Goal: Transaction & Acquisition: Book appointment/travel/reservation

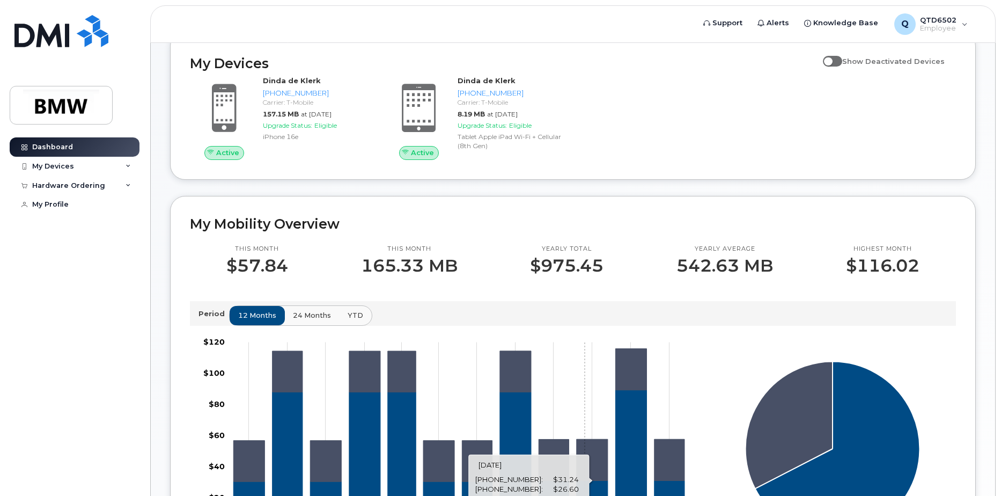
scroll to position [54, 0]
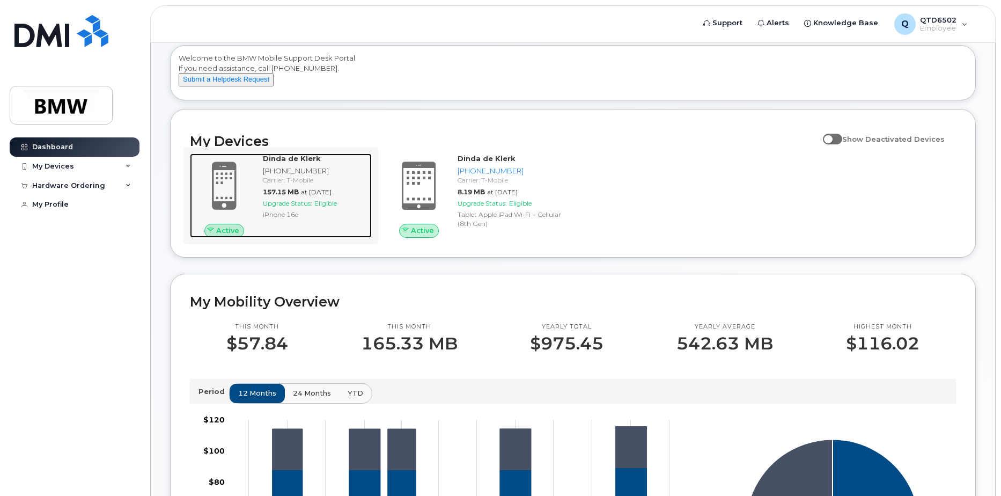
click at [279, 185] on div "Carrier: T-Mobile" at bounding box center [315, 179] width 105 height 9
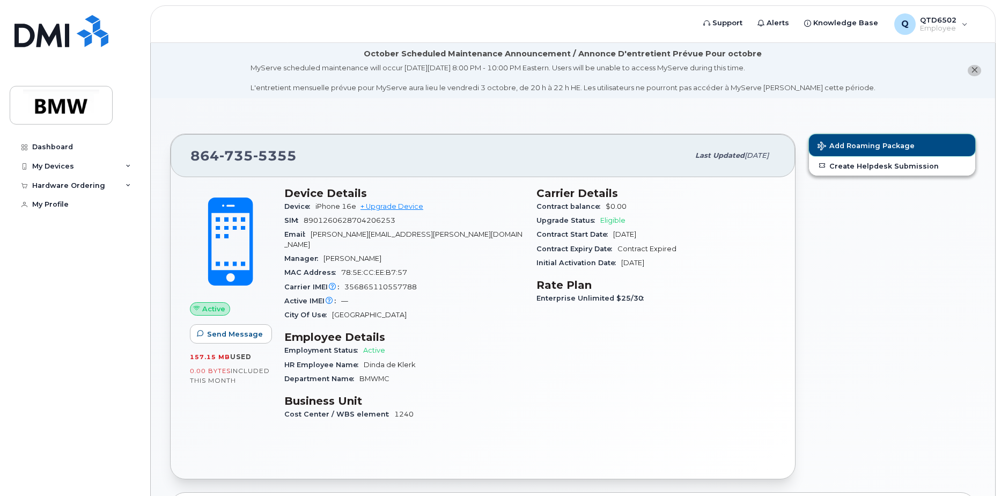
click at [857, 150] on button "Add Roaming Package" at bounding box center [892, 145] width 166 height 22
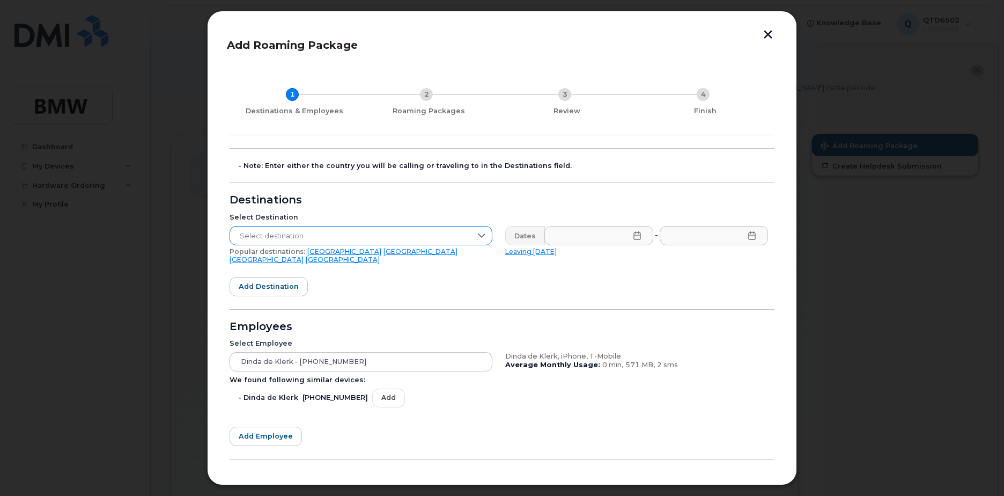
click at [477, 237] on icon at bounding box center [481, 235] width 9 height 9
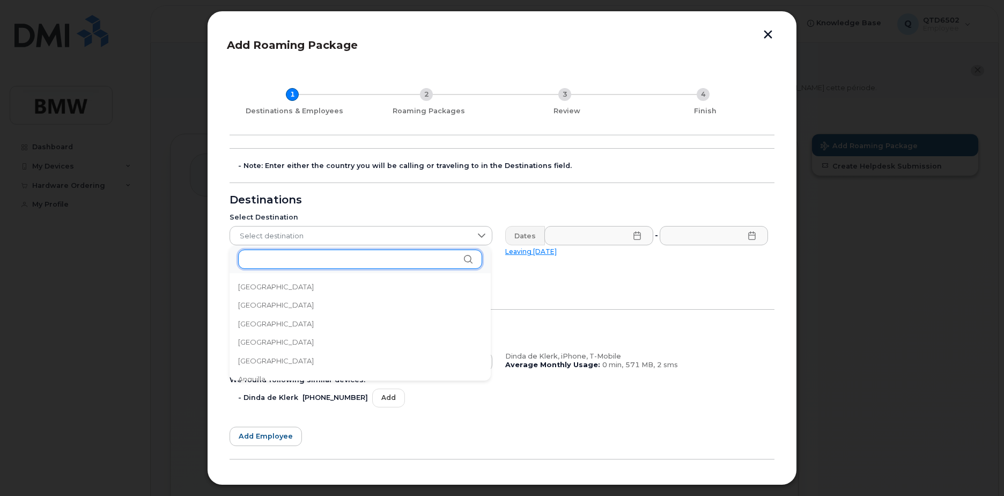
click at [388, 264] on input "text" at bounding box center [360, 258] width 244 height 19
type input "un"
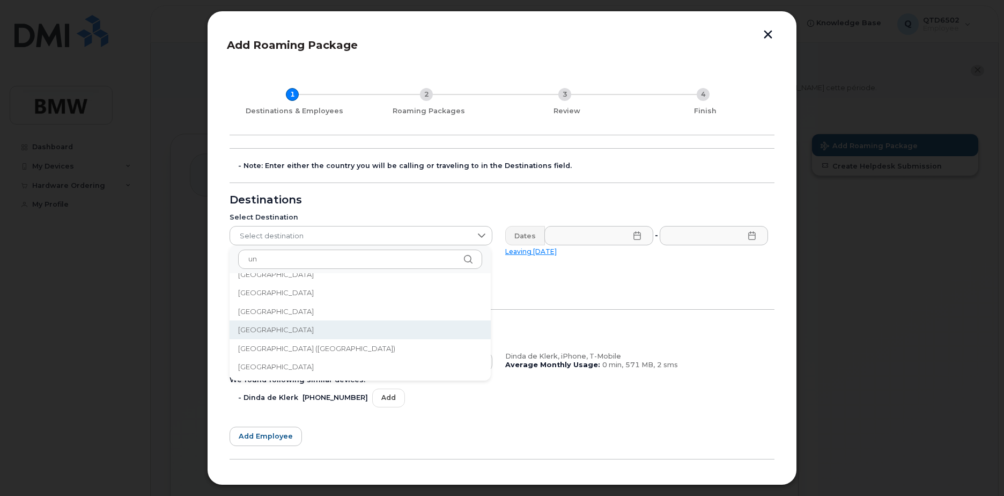
click at [285, 328] on span "United Kingdom" at bounding box center [276, 330] width 76 height 10
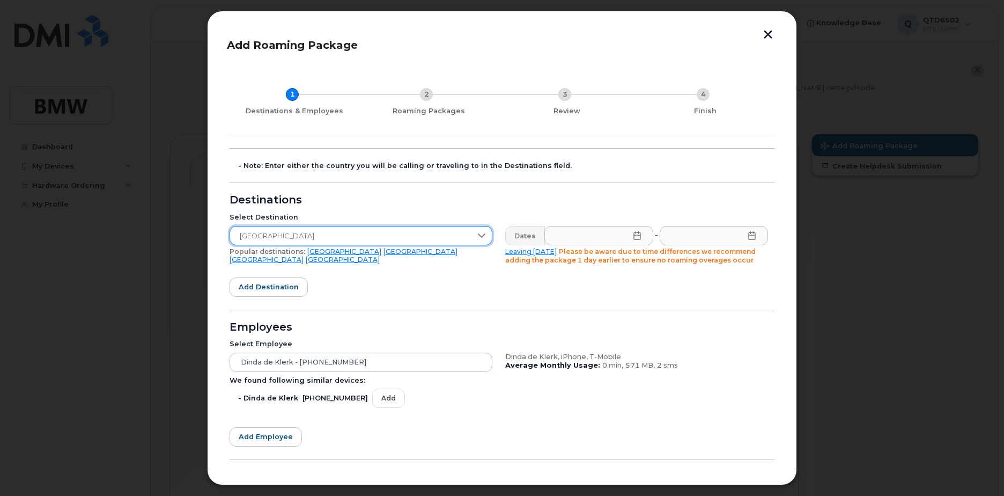
click at [635, 239] on icon at bounding box center [637, 235] width 9 height 9
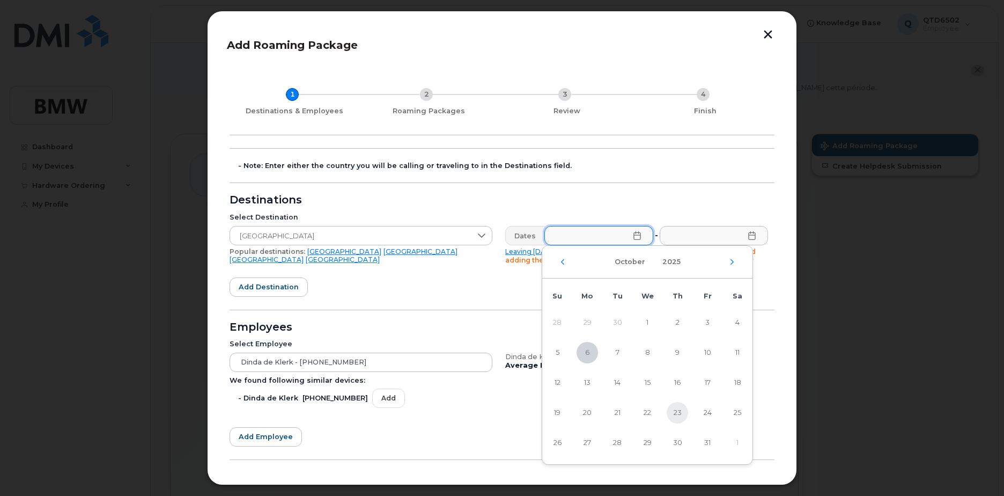
click at [681, 411] on span "23" at bounding box center [677, 412] width 21 height 21
type input "10/23/2025"
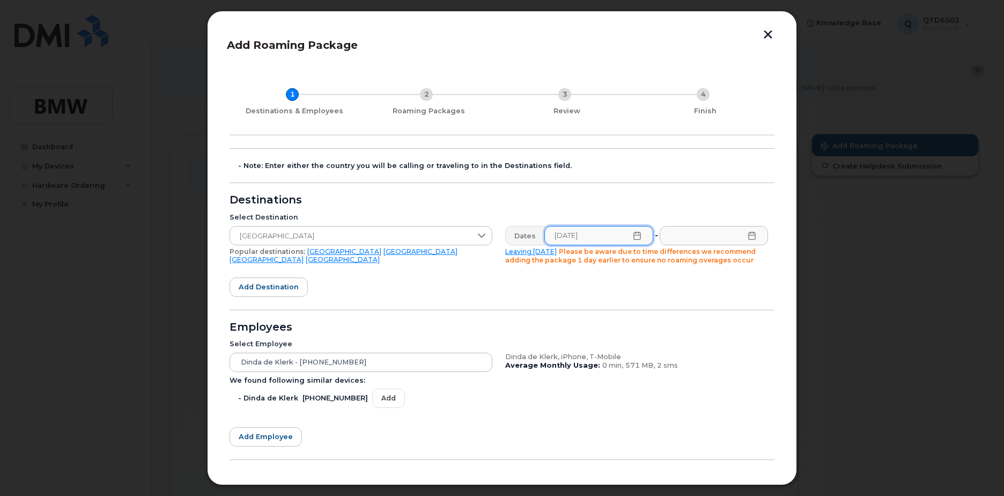
click at [749, 237] on icon at bounding box center [752, 235] width 9 height 9
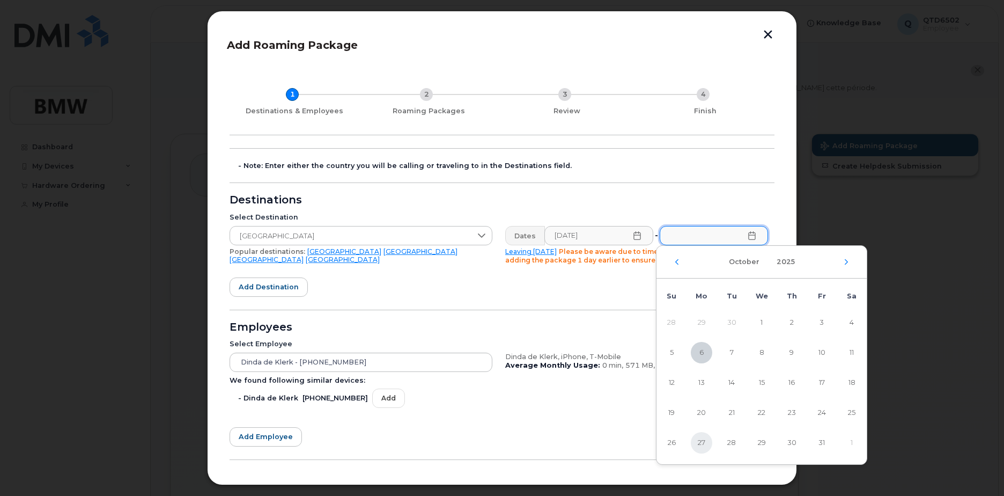
click at [699, 443] on span "27" at bounding box center [701, 442] width 21 height 21
type input "10/27/2025"
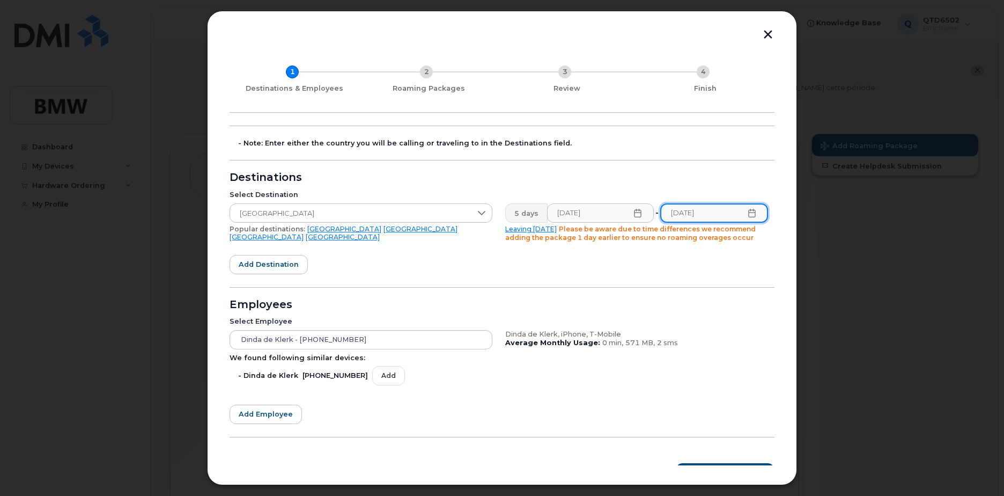
scroll to position [42, 0]
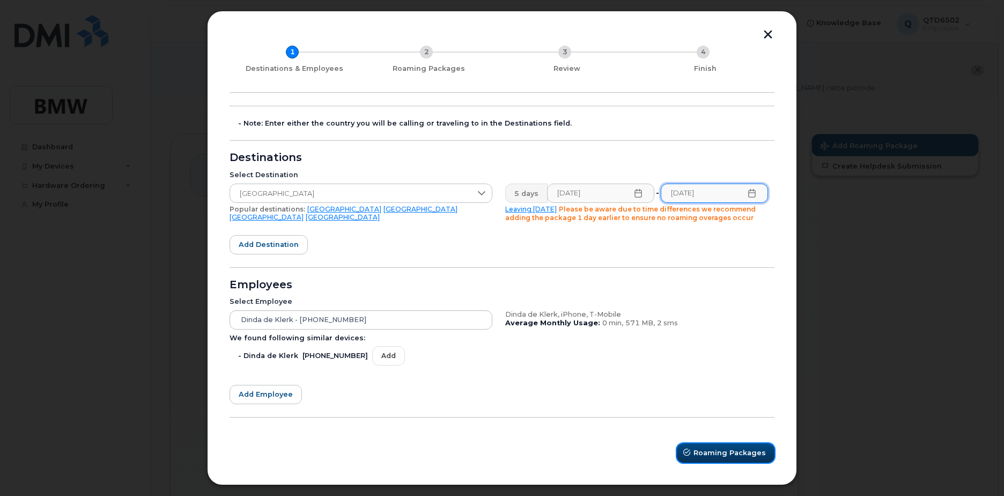
click at [709, 449] on span "Roaming Packages" at bounding box center [730, 452] width 72 height 10
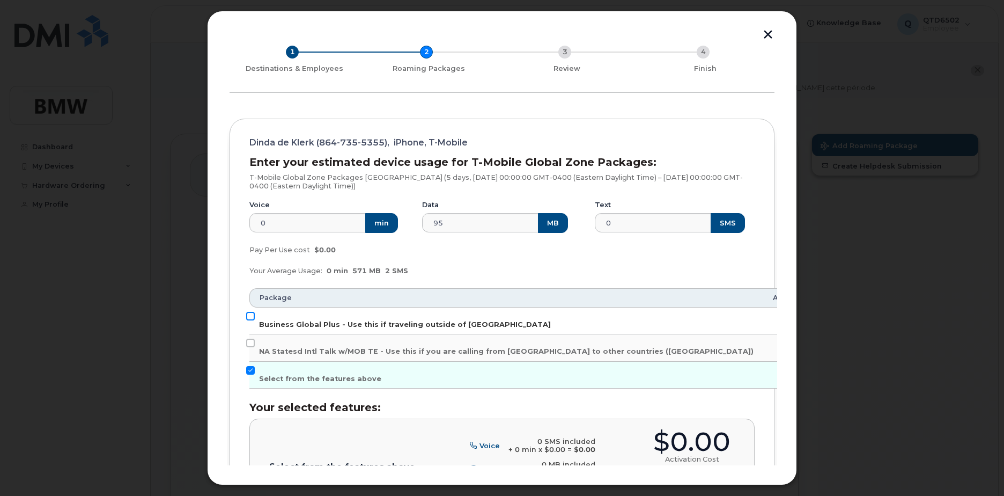
click at [251, 315] on input "Business Global Plus - Use this if traveling outside of North America" at bounding box center [250, 316] width 9 height 9
checkbox input "true"
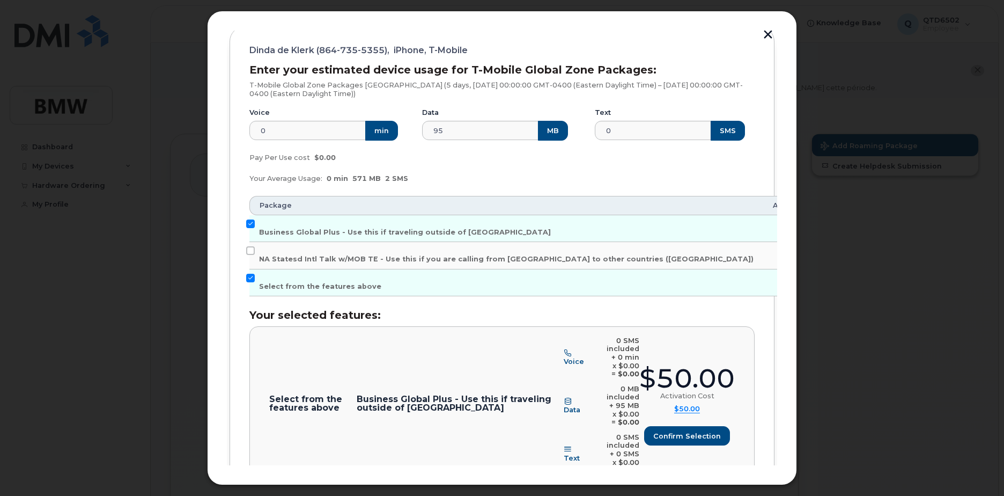
scroll to position [116, 0]
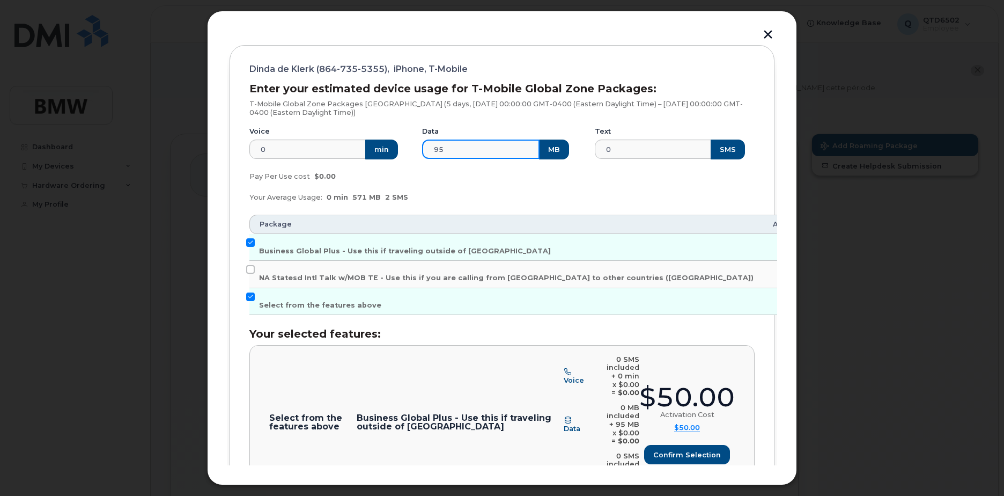
click at [474, 151] on input "95" at bounding box center [480, 148] width 117 height 19
drag, startPoint x: 474, startPoint y: 151, endPoint x: 427, endPoint y: 152, distance: 47.2
click at [427, 152] on input "95" at bounding box center [480, 148] width 117 height 19
drag, startPoint x: 446, startPoint y: 150, endPoint x: 431, endPoint y: 150, distance: 15.6
click at [431, 150] on input "500" at bounding box center [480, 148] width 117 height 19
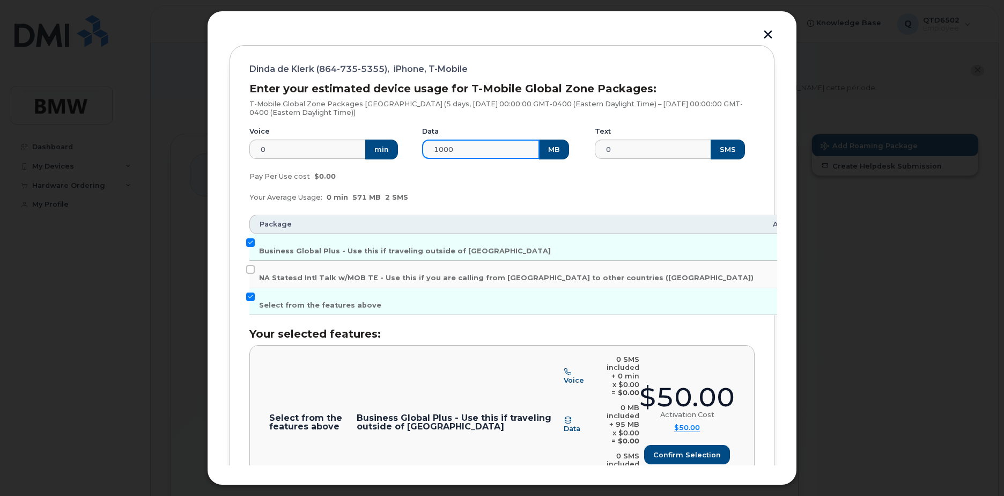
type input "1000"
click at [495, 180] on div "Pay Per Use cost $0.00" at bounding box center [502, 176] width 518 height 21
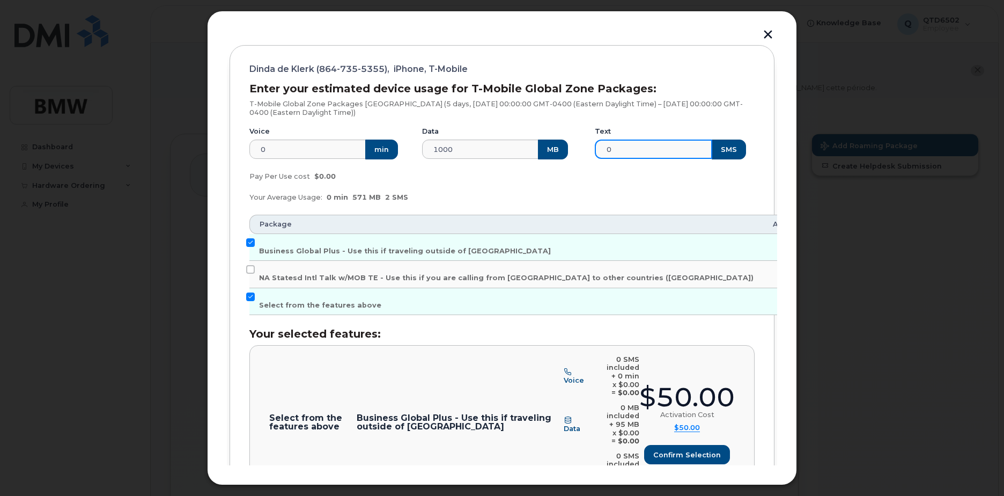
drag, startPoint x: 629, startPoint y: 150, endPoint x: 588, endPoint y: 149, distance: 41.3
click at [588, 149] on div "Text 0 SMS" at bounding box center [674, 143] width 173 height 46
type input "10"
click at [579, 184] on div "Pay Per Use cost $0.00" at bounding box center [502, 176] width 518 height 21
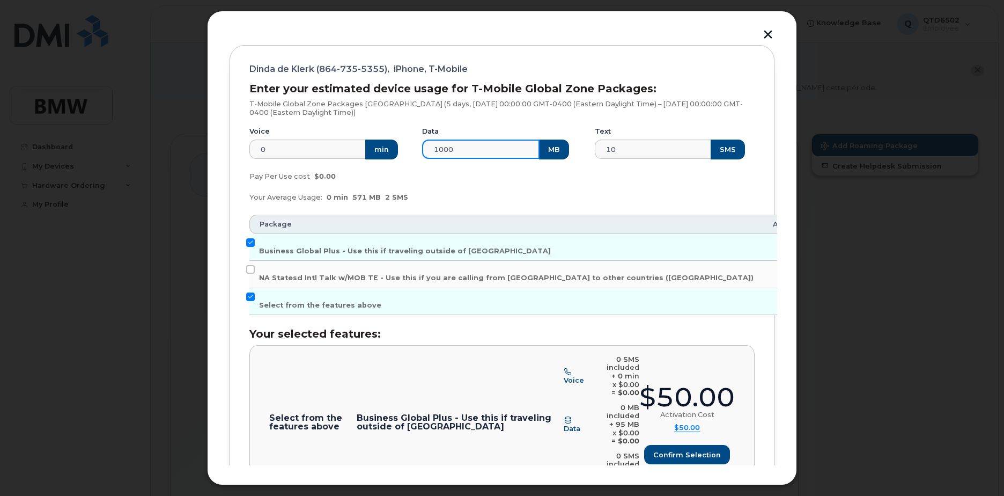
drag, startPoint x: 451, startPoint y: 149, endPoint x: 417, endPoint y: 148, distance: 33.8
click at [417, 148] on div "Data 1000 MB" at bounding box center [502, 143] width 173 height 46
click at [433, 149] on input "700" at bounding box center [480, 148] width 117 height 19
type input "800"
click at [513, 179] on div "Pay Per Use cost $0.00" at bounding box center [502, 176] width 518 height 21
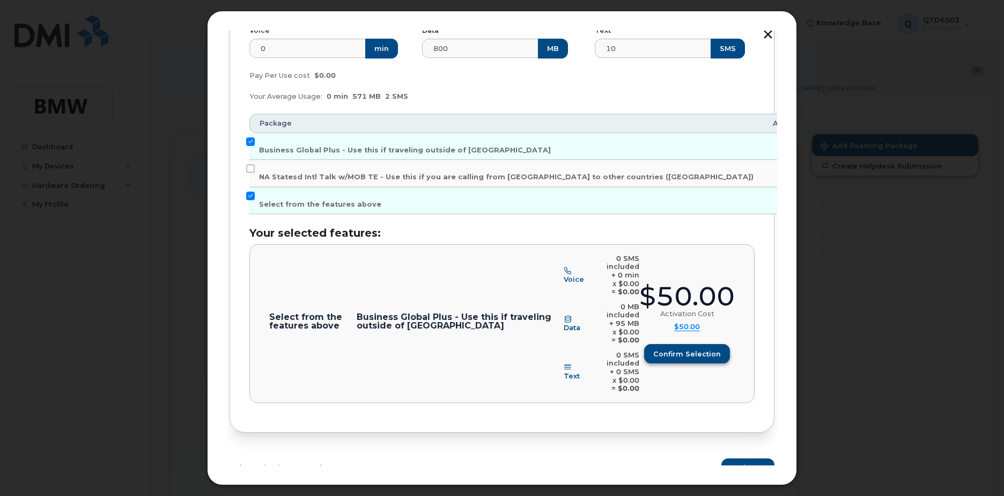
scroll to position [223, 0]
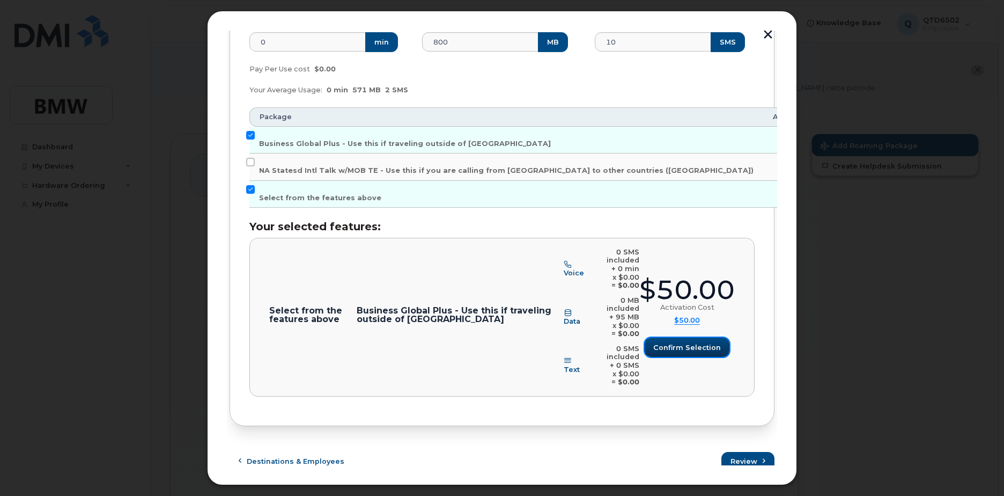
click at [681, 344] on span "Confirm selection" at bounding box center [687, 347] width 68 height 10
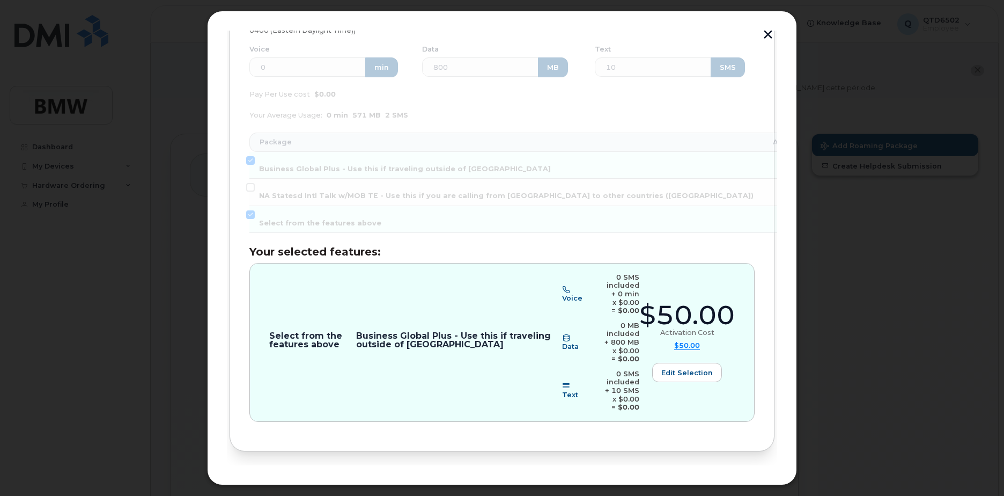
click at [734, 481] on span "Review" at bounding box center [744, 486] width 27 height 10
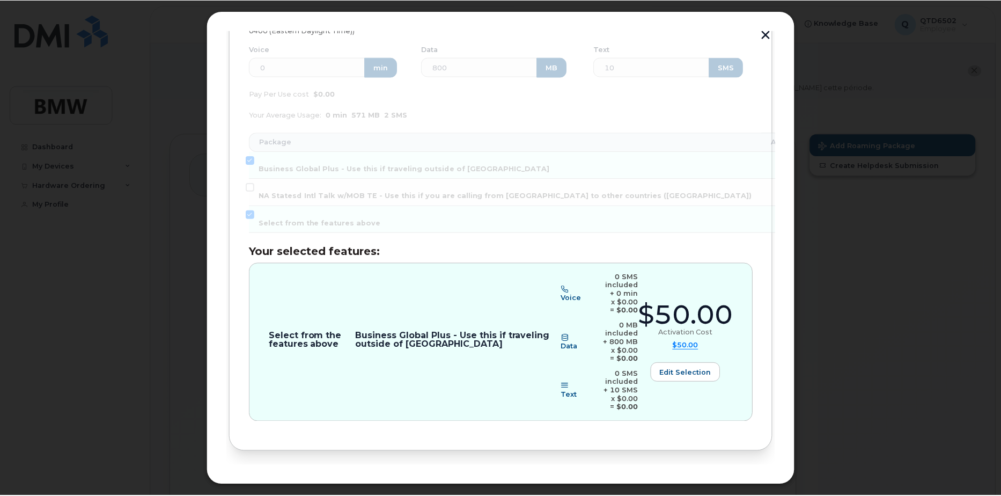
scroll to position [0, 0]
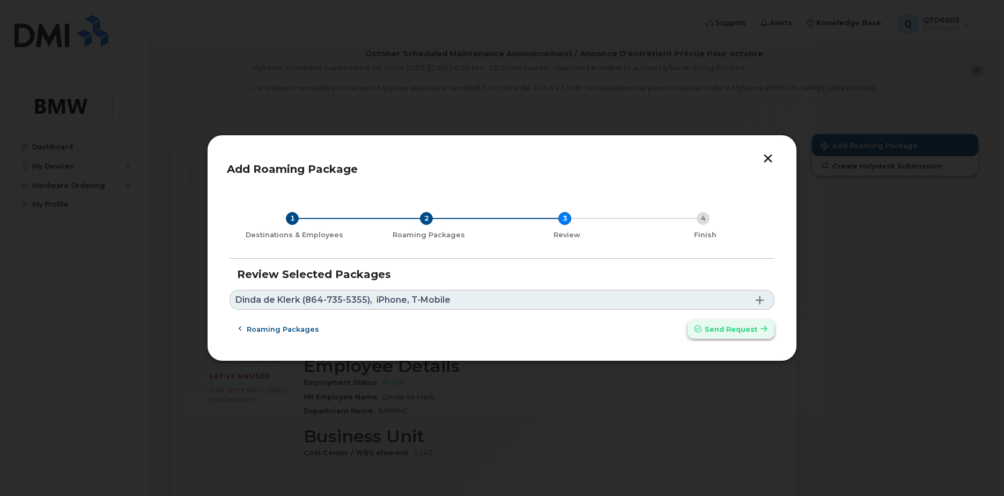
click at [723, 327] on span "Send request" at bounding box center [731, 329] width 53 height 10
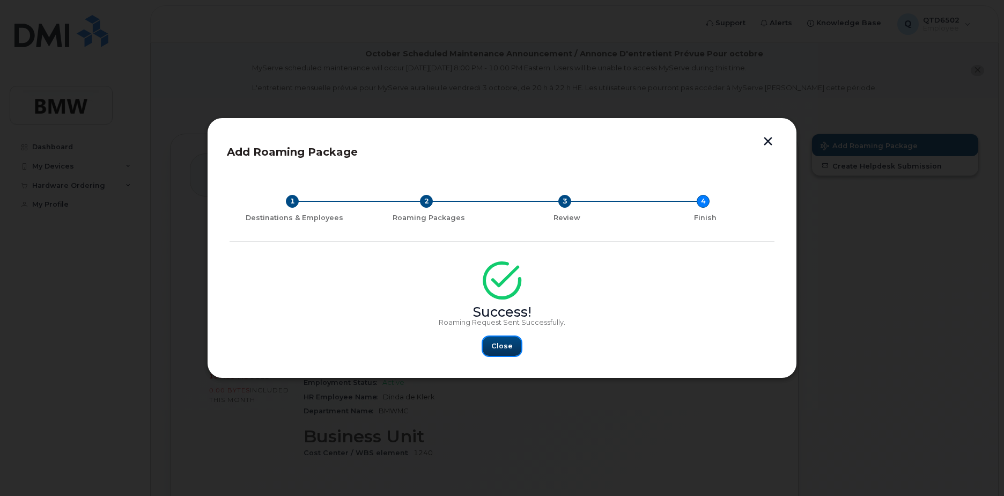
click at [505, 346] on span "Close" at bounding box center [501, 346] width 21 height 10
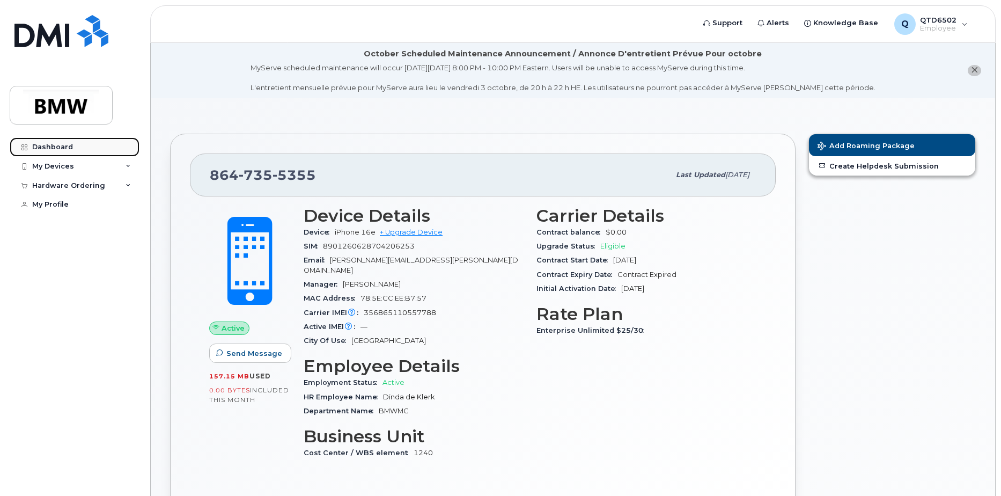
click at [60, 147] on div "Dashboard" at bounding box center [52, 147] width 41 height 9
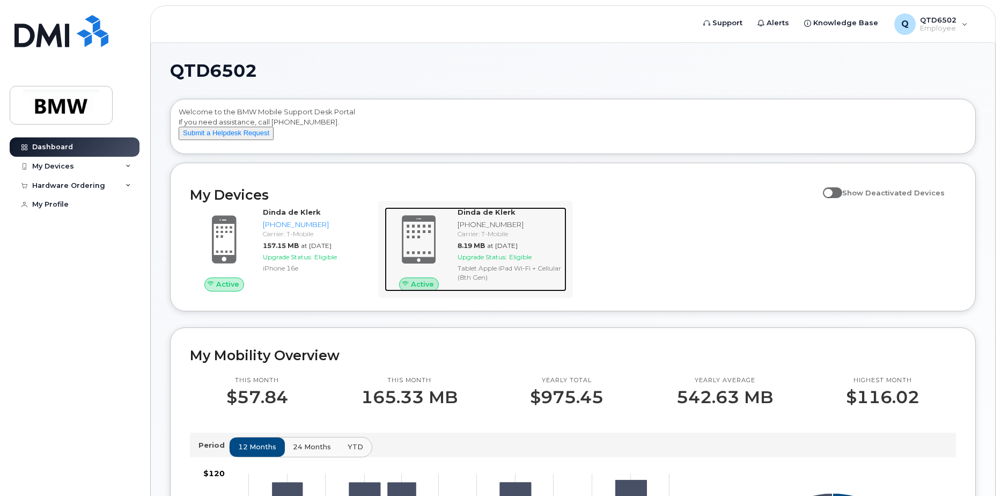
click at [465, 261] on span "Upgrade Status:" at bounding box center [482, 257] width 49 height 8
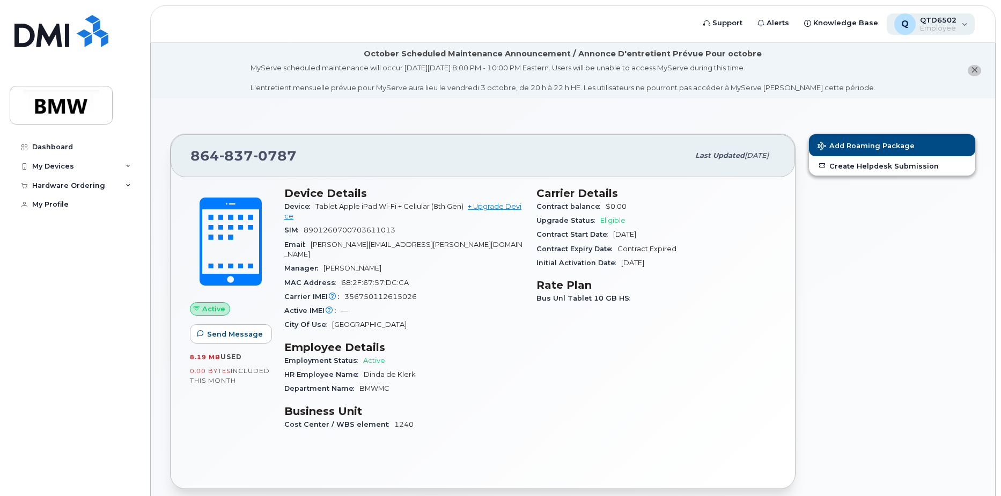
click at [954, 18] on span "QTD6502" at bounding box center [938, 20] width 36 height 9
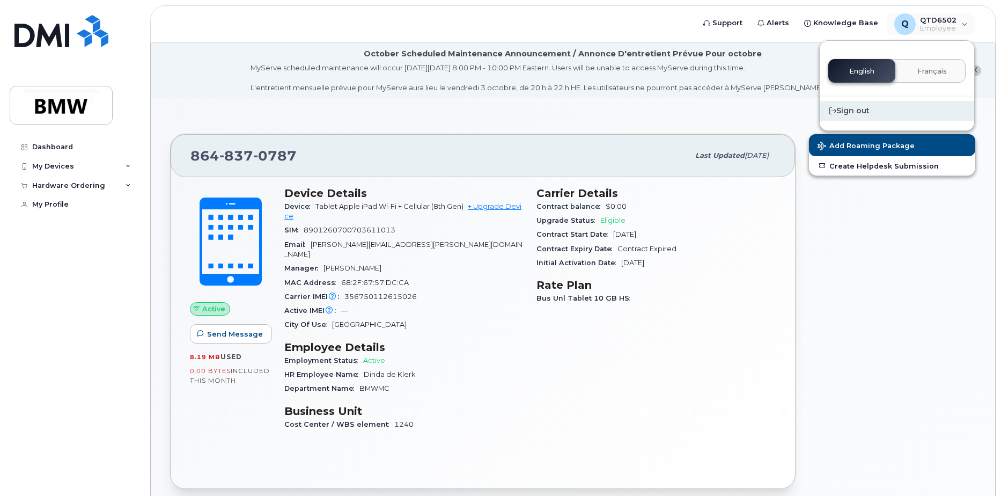
click at [854, 113] on div "Sign out" at bounding box center [897, 111] width 154 height 20
